Goal: Task Accomplishment & Management: Manage account settings

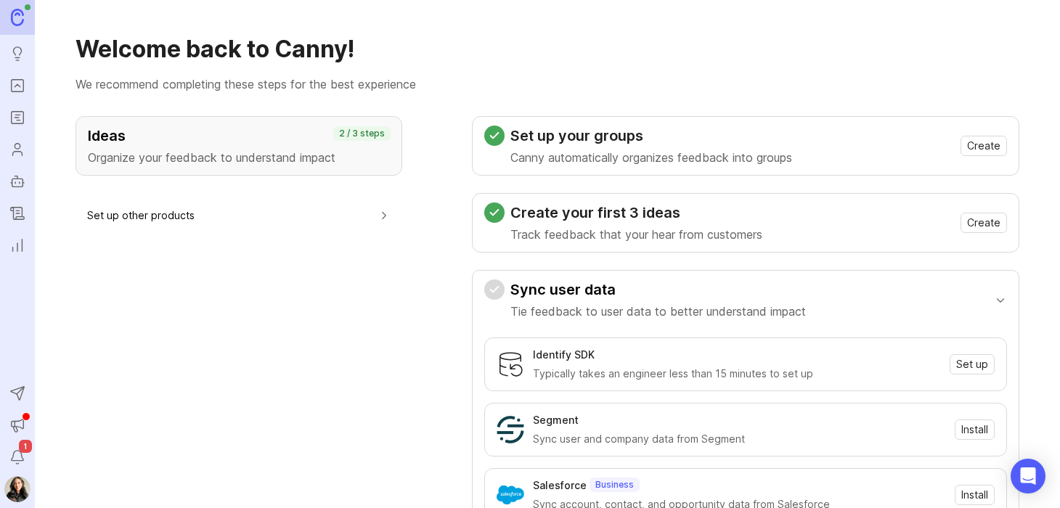
click at [9, 95] on link "Portal" at bounding box center [17, 86] width 26 height 26
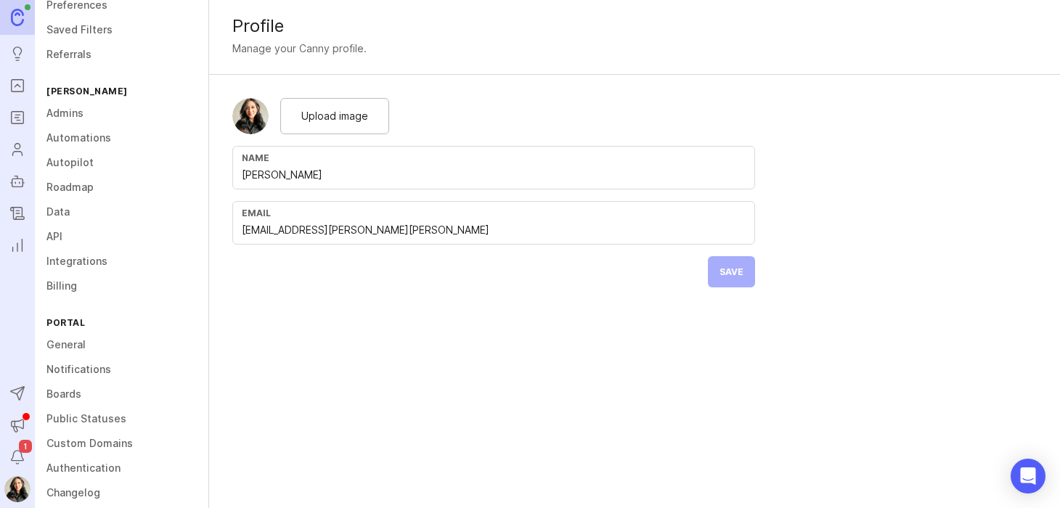
scroll to position [84, 0]
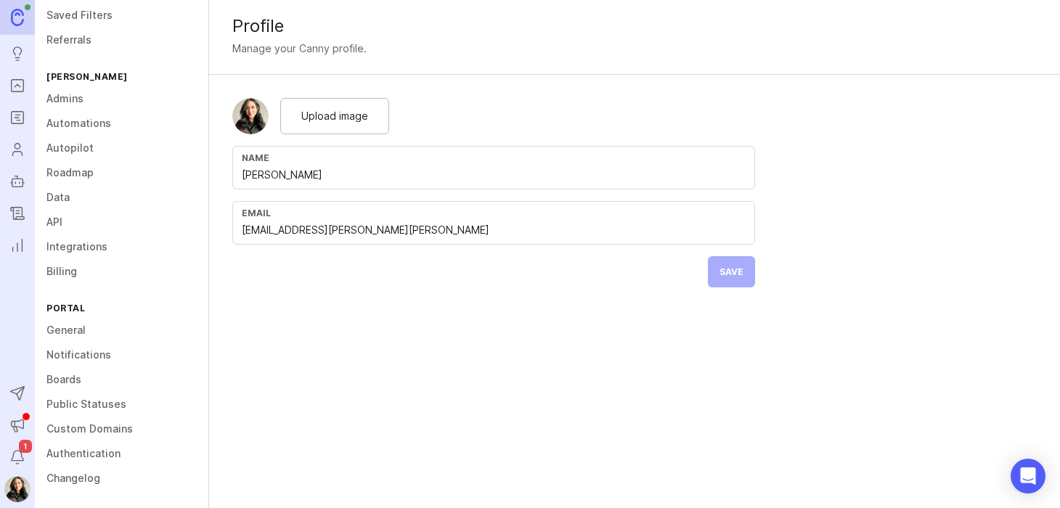
click at [64, 378] on link "Boards" at bounding box center [122, 379] width 174 height 25
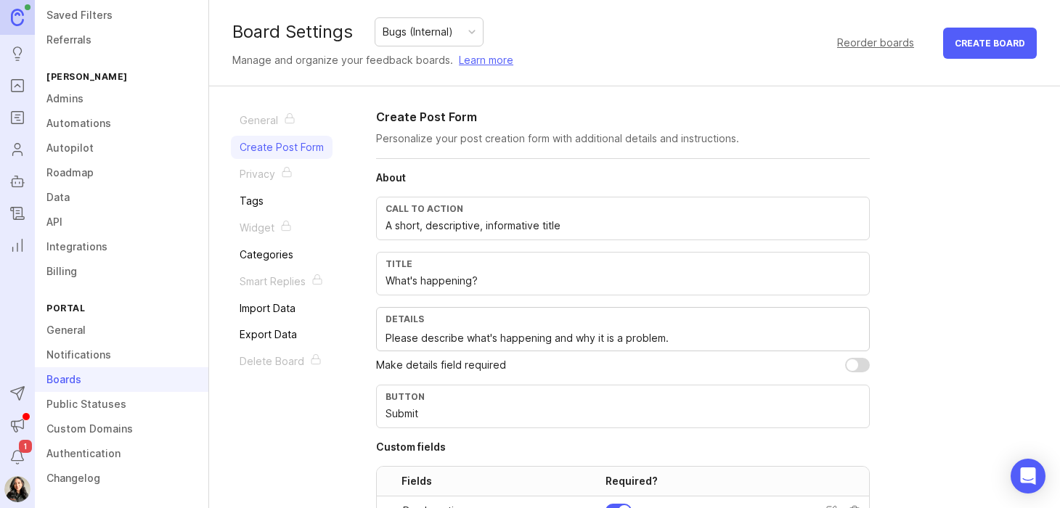
click at [476, 36] on div "Bugs (Internal)" at bounding box center [428, 32] width 107 height 28
click at [20, 486] on img at bounding box center [17, 489] width 26 height 26
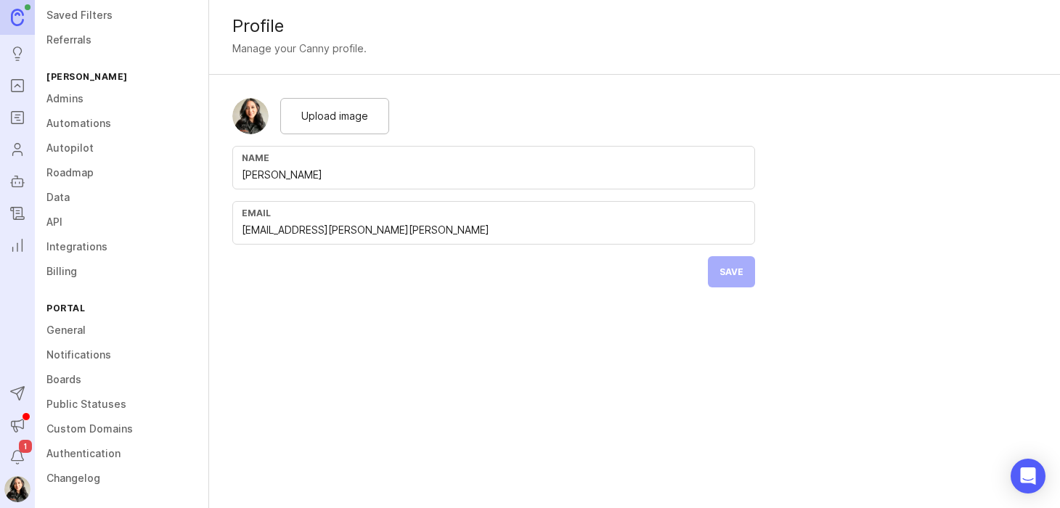
click at [17, 486] on img at bounding box center [17, 489] width 26 height 26
click at [67, 484] on div "Logout" at bounding box center [110, 482] width 145 height 23
